Goal: Task Accomplishment & Management: Manage account settings

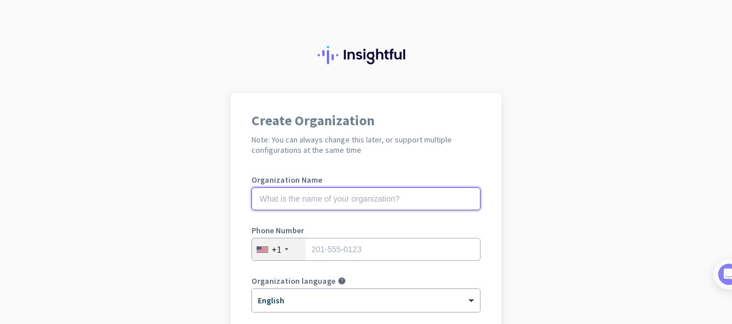
click at [370, 193] on input "text" at bounding box center [365, 198] width 229 height 23
type input "Mercor"
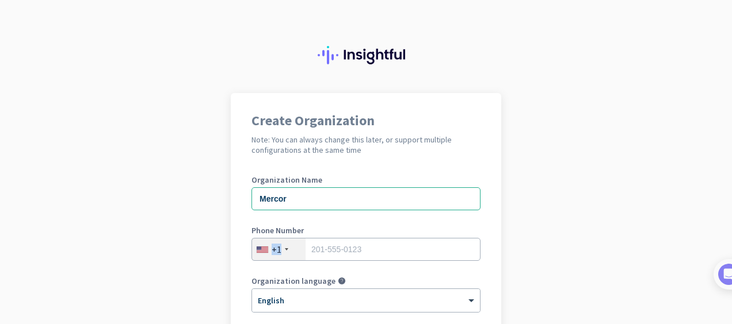
drag, startPoint x: 316, startPoint y: 262, endPoint x: 316, endPoint y: 255, distance: 6.9
click at [316, 255] on div "Phone Number +1" at bounding box center [365, 250] width 229 height 46
click at [316, 255] on input "tel" at bounding box center [365, 249] width 229 height 23
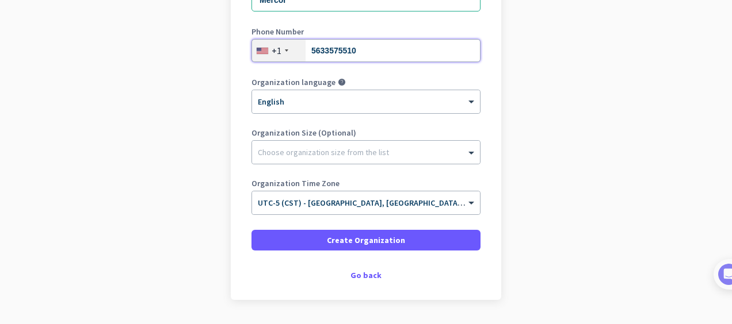
scroll to position [222, 0]
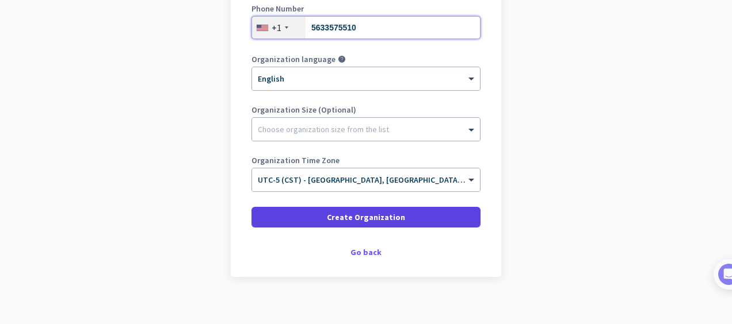
type input "5633575510"
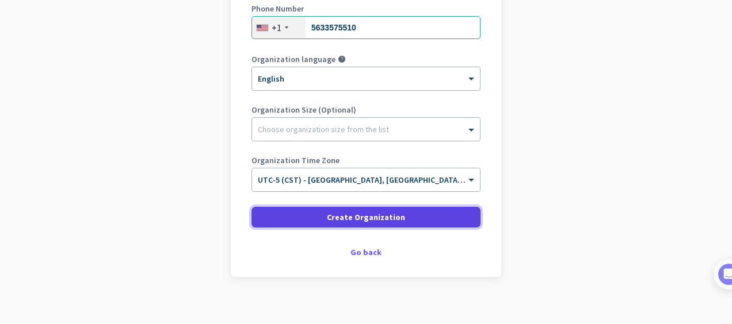
click at [393, 215] on span "Create Organization" at bounding box center [366, 218] width 78 height 12
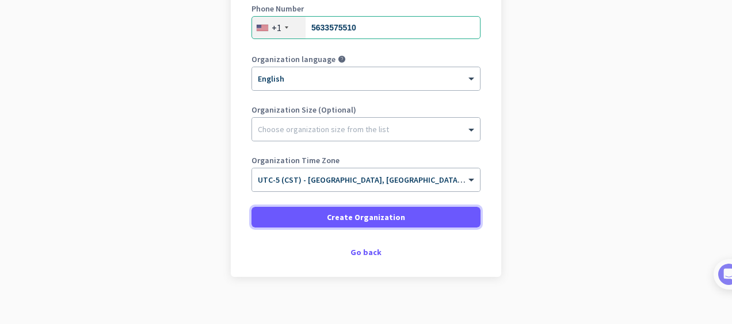
scroll to position [0, 0]
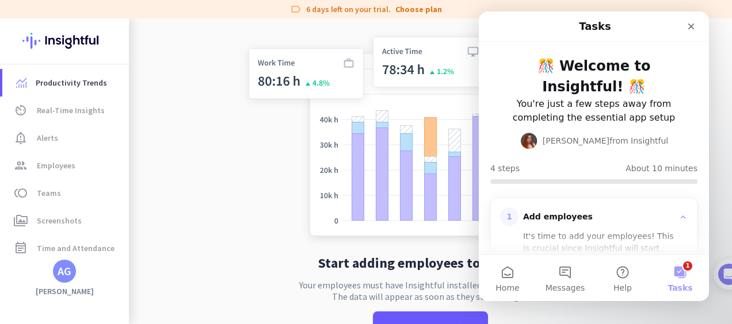
click at [680, 277] on button "1 Tasks" at bounding box center [680, 278] width 58 height 46
click at [691, 26] on icon "Close" at bounding box center [691, 27] width 6 height 6
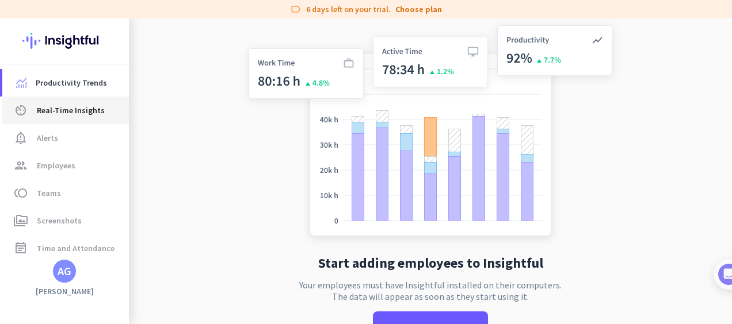
click at [53, 117] on span "Real-Time Insights" at bounding box center [71, 111] width 68 height 14
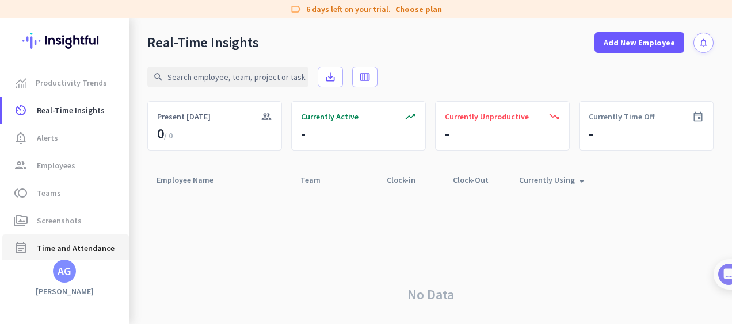
click at [61, 246] on span "Time and Attendance" at bounding box center [76, 249] width 78 height 14
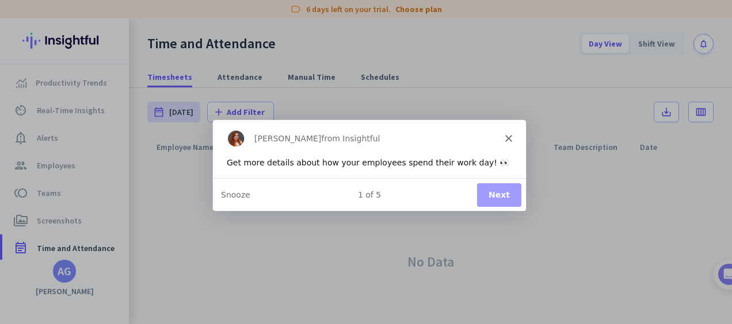
click at [500, 191] on button "Next" at bounding box center [498, 194] width 44 height 24
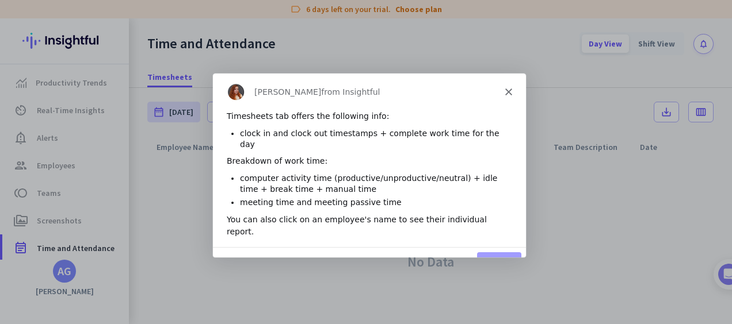
click at [494, 251] on button "Next" at bounding box center [498, 263] width 44 height 24
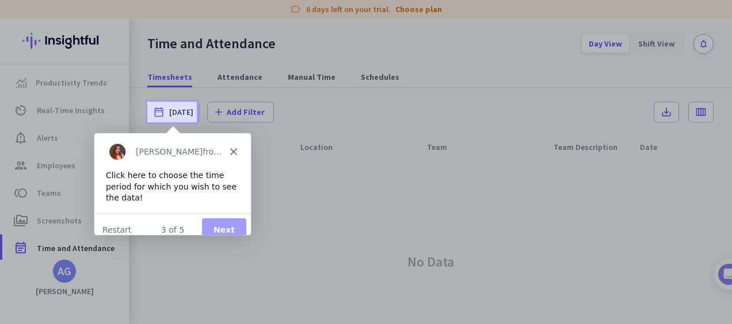
click at [223, 220] on button "Next" at bounding box center [223, 229] width 44 height 24
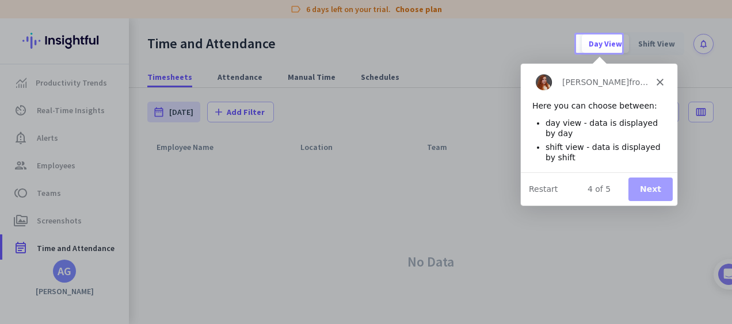
click at [659, 189] on button "Next" at bounding box center [649, 189] width 44 height 24
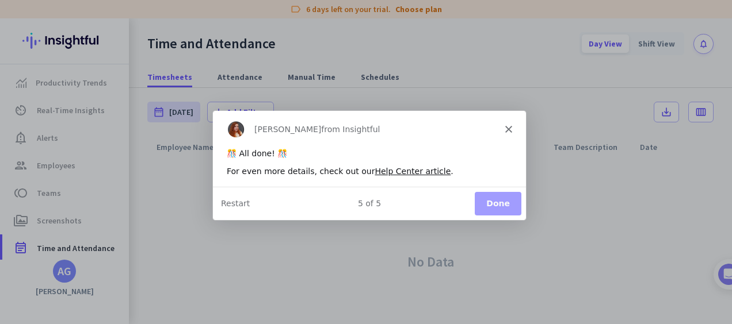
click at [496, 206] on button "Done" at bounding box center [497, 204] width 47 height 24
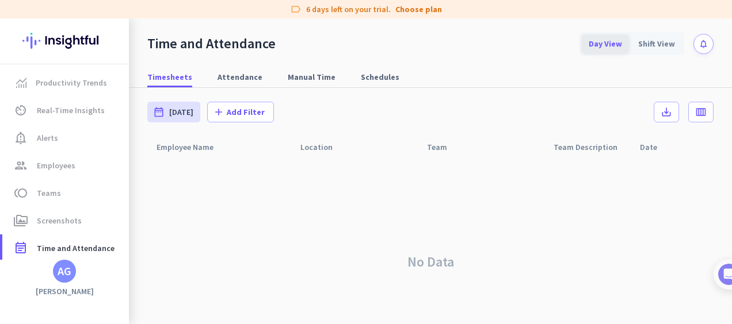
click at [600, 45] on div "Day View" at bounding box center [604, 44] width 47 height 18
click at [236, 82] on span "Attendance" at bounding box center [239, 77] width 45 height 12
type input "[DATE] - [DATE]"
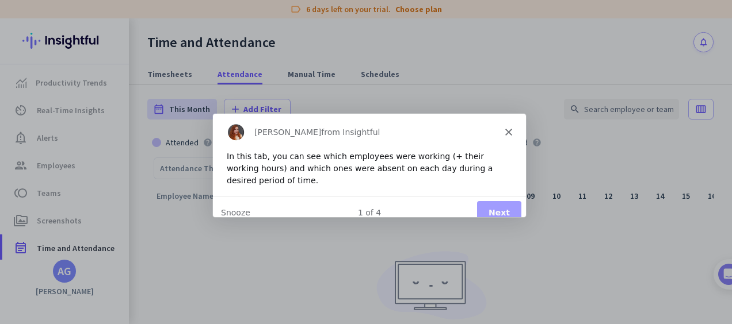
click at [514, 135] on div "[PERSON_NAME] from Insightful" at bounding box center [368, 131] width 313 height 37
click at [505, 132] on icon "Close" at bounding box center [507, 131] width 7 height 7
